Goal: Transaction & Acquisition: Register for event/course

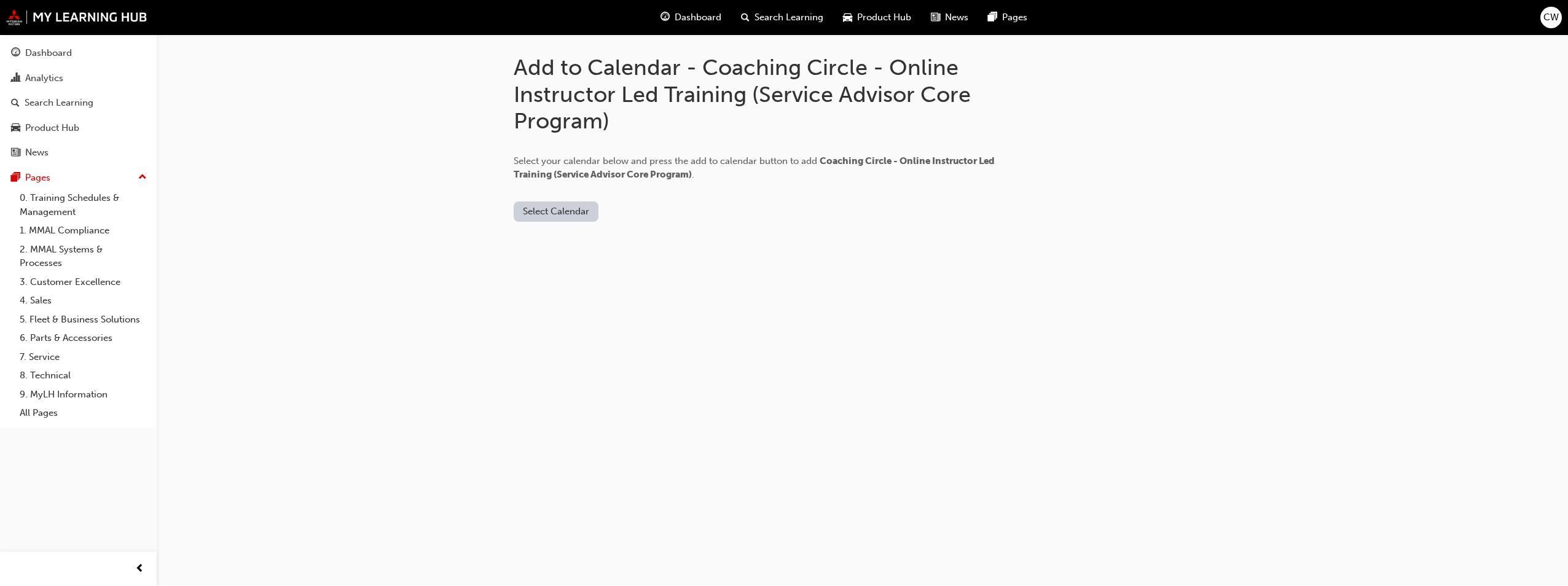
click at [556, 214] on button "Select Calendar" at bounding box center [556, 211] width 84 height 20
click at [559, 246] on div "Outlook.com" at bounding box center [557, 242] width 74 height 14
click at [639, 211] on button "Add to Calendar" at bounding box center [659, 211] width 87 height 20
click at [70, 47] on div "Dashboard" at bounding box center [48, 53] width 47 height 14
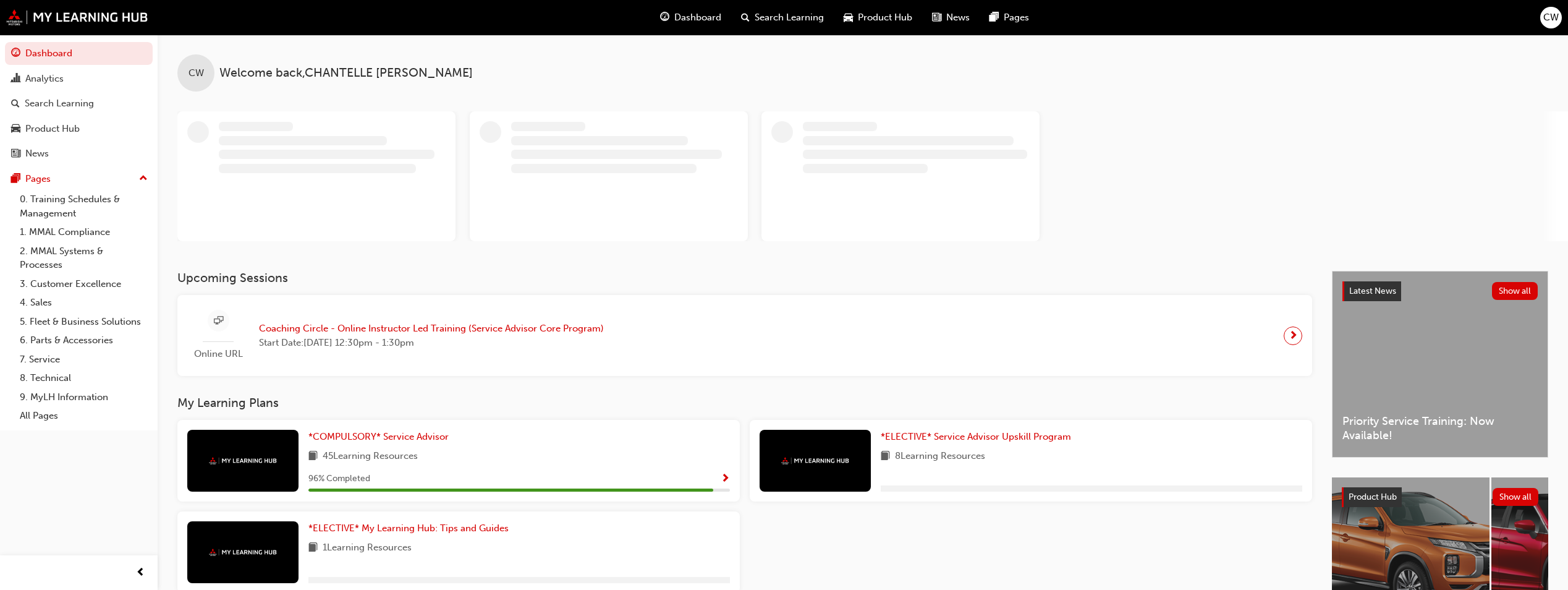
click at [337, 338] on span "Start Date: Tue 2 Sep 2025 , 12:30pm - 1:30pm" at bounding box center [430, 343] width 344 height 14
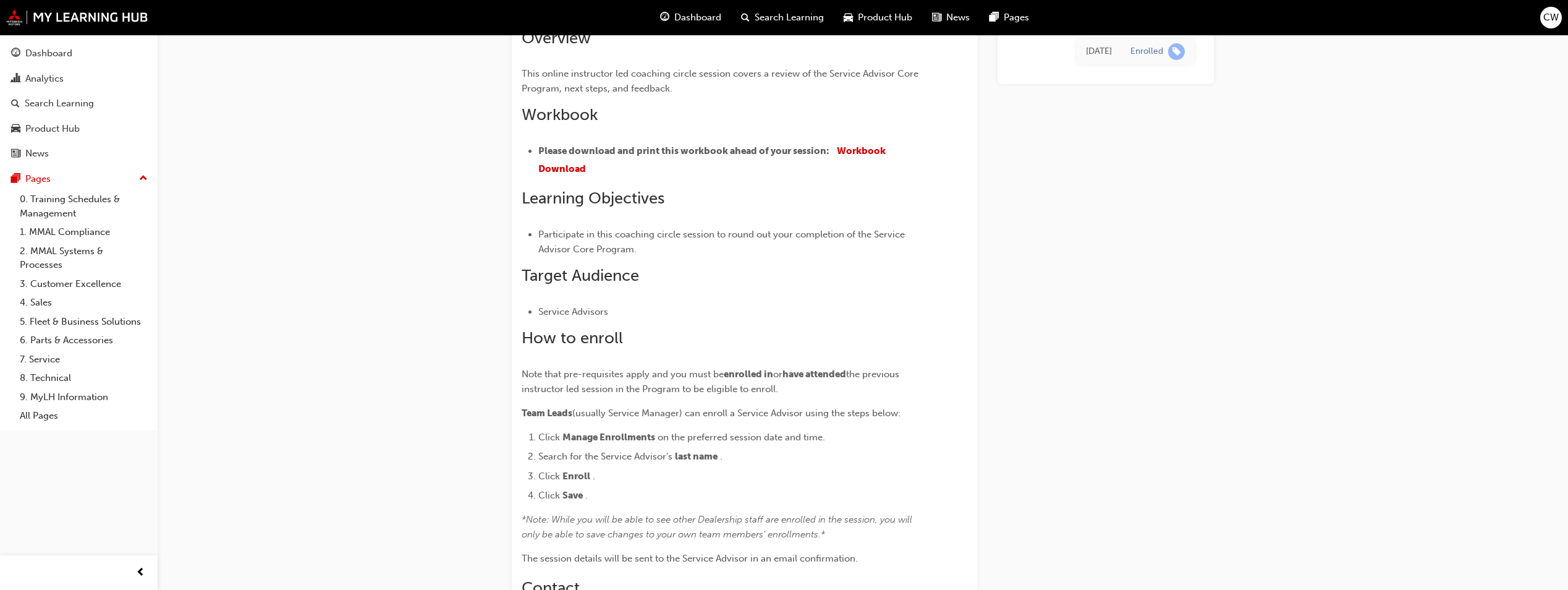
scroll to position [1254, 0]
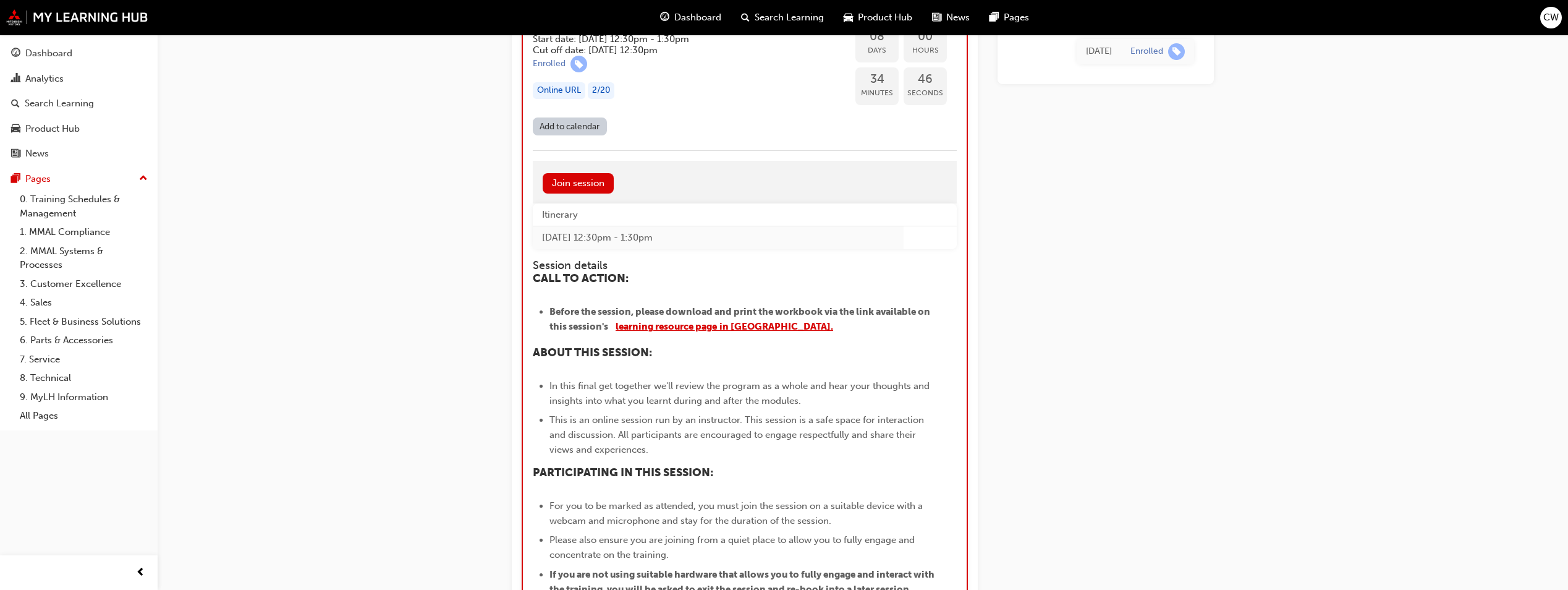
click at [712, 327] on span "learning resource page" at bounding box center [666, 326] width 101 height 12
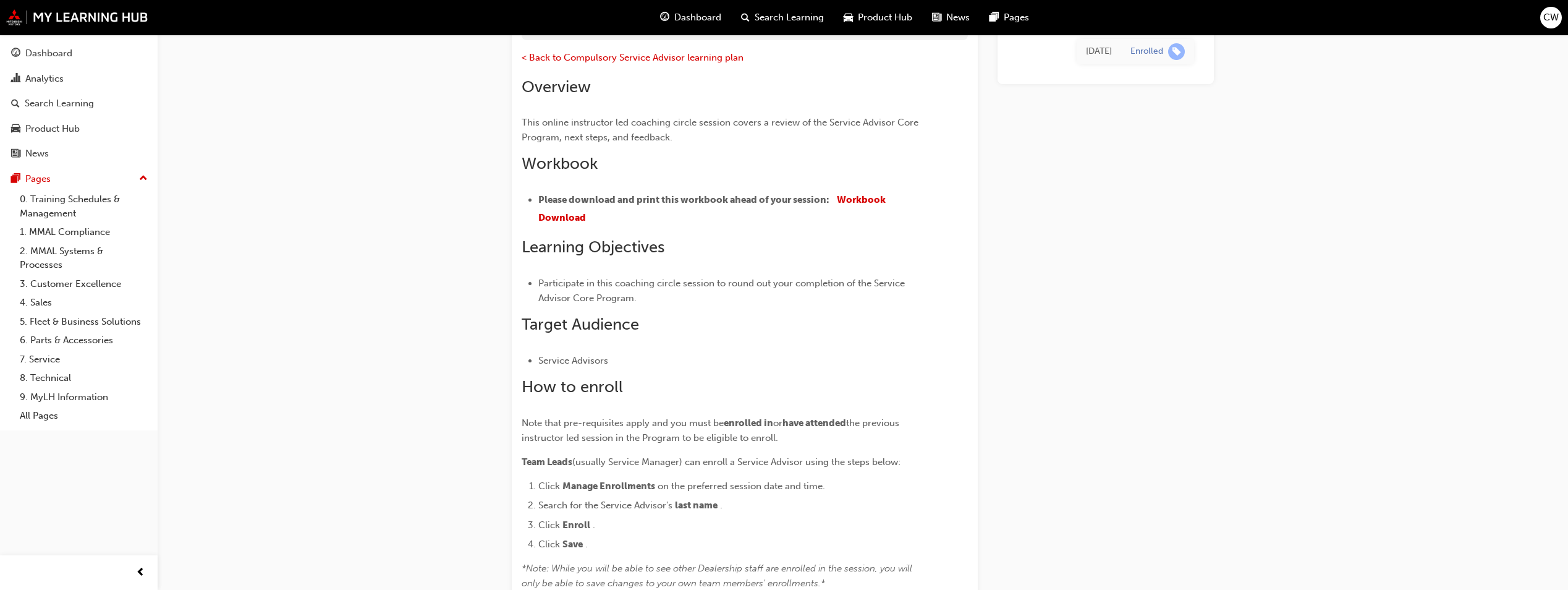
scroll to position [120, 0]
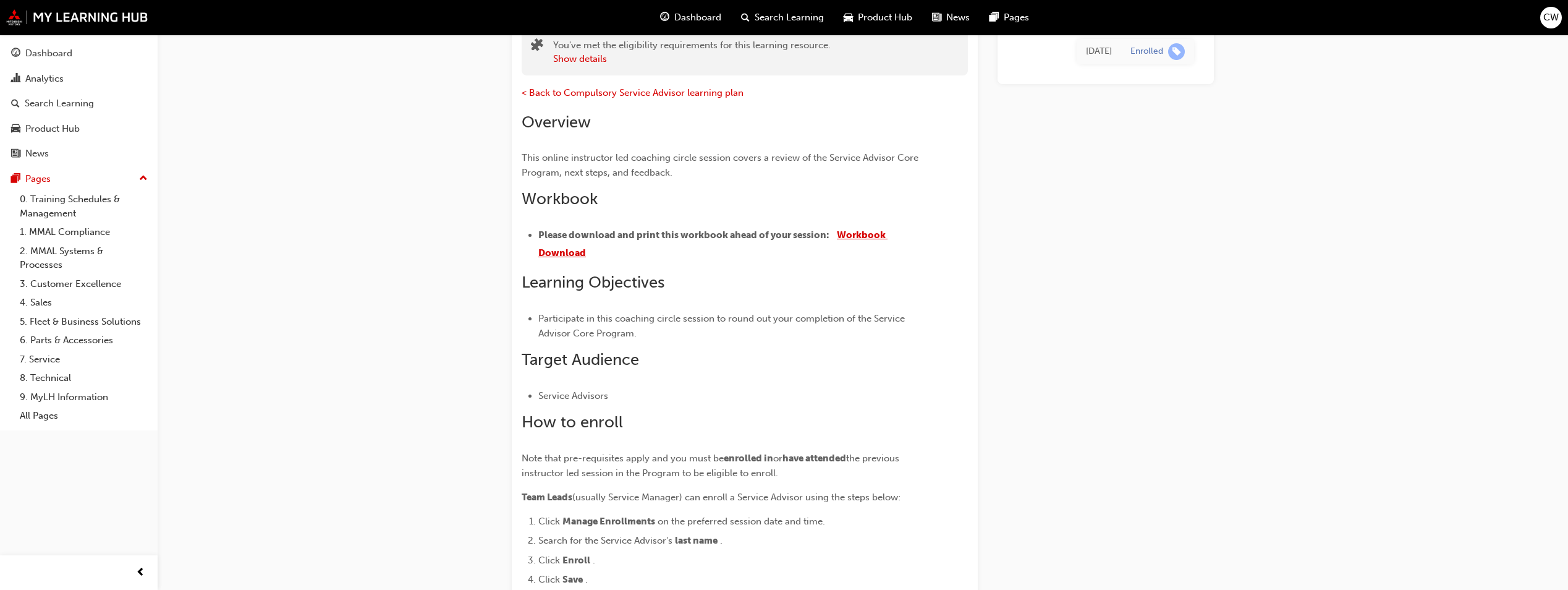
click at [854, 238] on span "Workbook Download" at bounding box center [713, 244] width 349 height 29
